Goal: Task Accomplishment & Management: Use online tool/utility

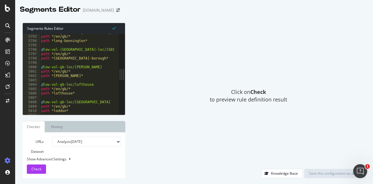
scroll to position [9469, 0]
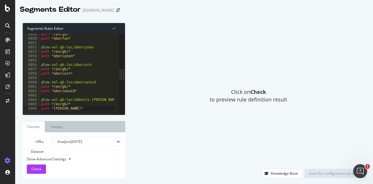
click at [83, 140] on select "Analysis [DATE] Analysis [DATE] Analysis [DATE] Analysis [DATE] Analysis [DATE]…" at bounding box center [86, 142] width 68 height 10
click at [52, 137] on select "Analysis [DATE] Analysis [DATE] Analysis [DATE] Analysis [DATE] Analysis [DATE]…" at bounding box center [86, 142] width 68 height 10
click at [39, 170] on span "Check" at bounding box center [36, 168] width 10 height 5
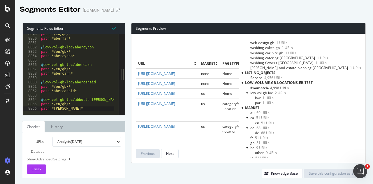
scroll to position [879, 0]
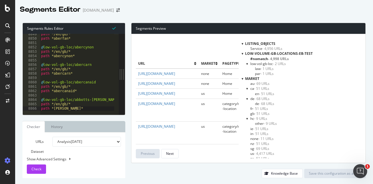
click at [92, 145] on select "Analysis [DATE] Analysis [DATE] Analysis [DATE] Analysis [DATE] Analysis [DATE]…" at bounding box center [86, 142] width 68 height 10
select select "urlList"
click at [52, 137] on select "Analysis [DATE] Analysis [DATE] Analysis [DATE] Analysis [DATE] Analysis [DATE]…" at bounding box center [86, 142] width 68 height 10
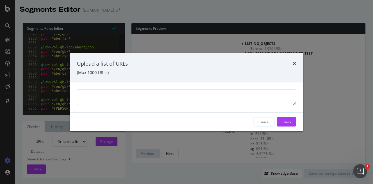
click at [140, 108] on div "modal" at bounding box center [186, 97] width 233 height 30
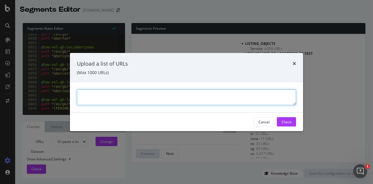
click at [141, 93] on textarea "modal" at bounding box center [186, 97] width 219 height 16
paste textarea "[URL][DOMAIN_NAME] [URL][DOMAIN_NAME][PERSON_NAME] [URL][DOMAIN_NAME][PERSON_NA…"
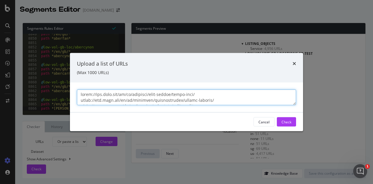
scroll to position [4240, 0]
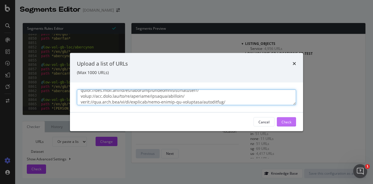
type textarea "[URL][DOMAIN_NAME] [URL][DOMAIN_NAME][PERSON_NAME] [URL][DOMAIN_NAME][PERSON_NA…"
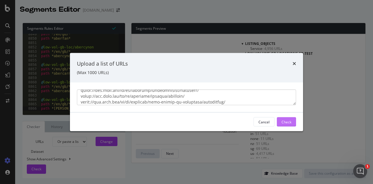
click at [287, 120] on div "Check" at bounding box center [286, 121] width 10 height 5
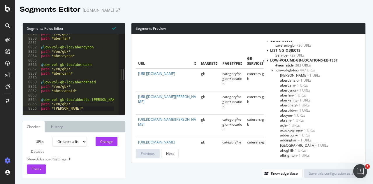
scroll to position [0, 0]
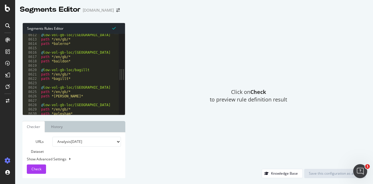
scroll to position [9469, 0]
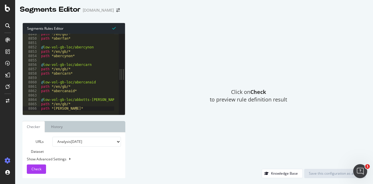
click at [124, 117] on div "Segments Rules Editor 8849 8850 8851 8852 8853 8854 8855 8856 8857 8858 8859 88…" at bounding box center [73, 100] width 103 height 155
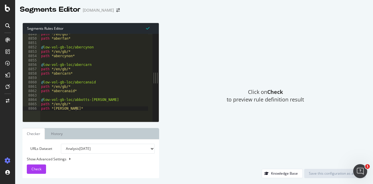
drag, startPoint x: 124, startPoint y: 114, endPoint x: 180, endPoint y: 112, distance: 56.8
click at [184, 113] on div "Segments Rules Editor 8849 8850 8851 8852 8853 8854 8855 8856 8857 8858 8859 88…" at bounding box center [194, 100] width 358 height 167
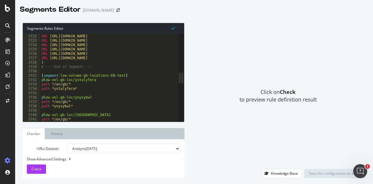
scroll to position [4006, 0]
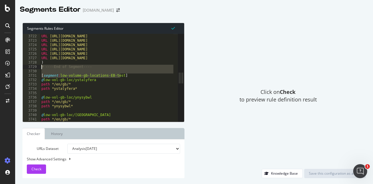
drag, startPoint x: 139, startPoint y: 74, endPoint x: 36, endPoint y: 67, distance: 103.0
click at [36, 67] on div "[segment:low-volume-gb-locations-EB-test] 3721 3722 3723 3724 3725 3726 3727 37…" at bounding box center [100, 78] width 155 height 88
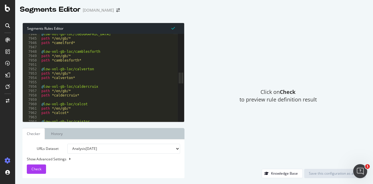
scroll to position [9462, 0]
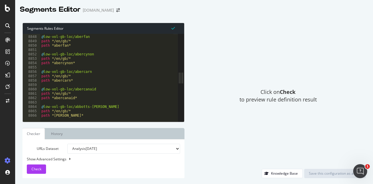
click at [84, 115] on div "@ low-vol-gb-loc/aberfan path */en/gb/* path *aberfan* @ low-vol-gb-loc/abercyn…" at bounding box center [140, 76] width 200 height 93
type textarea "path *abbotts-ann*"
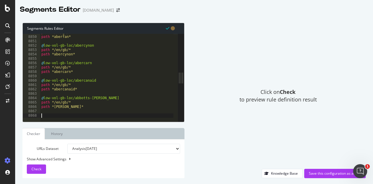
paste textarea "[segment:low-volume-gb-locations-EB-test]"
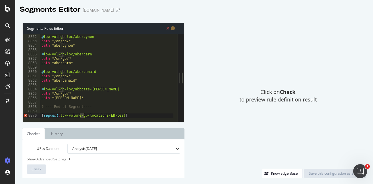
drag, startPoint x: 80, startPoint y: 117, endPoint x: 83, endPoint y: 115, distance: 4.0
click at [83, 115] on div "[segment:low-volume-gb-locations-EB-test] 8851 8852 8853 8854 8855 8856 8857 88…" at bounding box center [100, 78] width 155 height 88
type textarea "[segment:low-volume-us-locations-EB-test]"
click at [138, 115] on div "@ low-vol-gb-loc/abercynon path */en/gb/* path *abercynon* @ low-vol-gb-loc/abe…" at bounding box center [140, 76] width 200 height 93
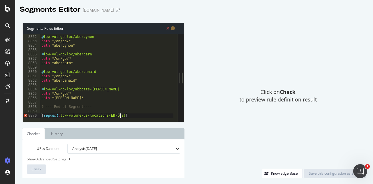
scroll to position [0, 0]
